Goal: Task Accomplishment & Management: Manage account settings

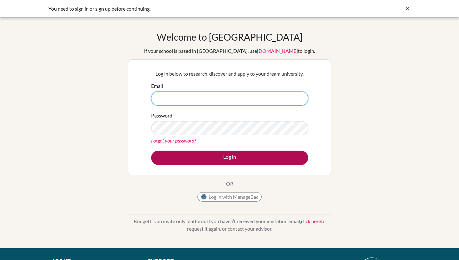
type input "[EMAIL_ADDRESS][DOMAIN_NAME]"
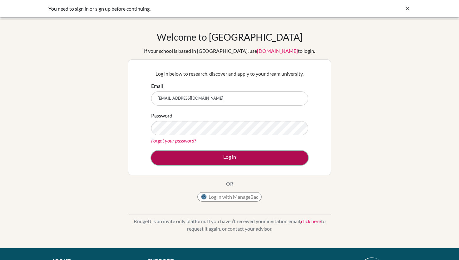
click at [209, 158] on button "Log in" at bounding box center [229, 157] width 157 height 14
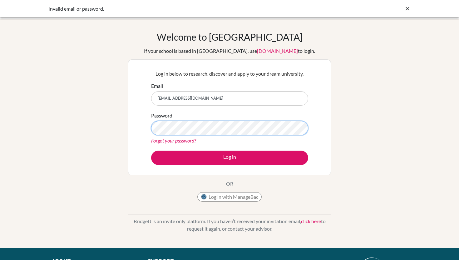
click at [151, 150] on button "Log in" at bounding box center [229, 157] width 157 height 14
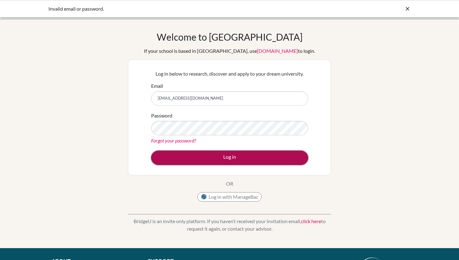
click at [165, 155] on button "Log in" at bounding box center [229, 157] width 157 height 14
